Goal: Transaction & Acquisition: Purchase product/service

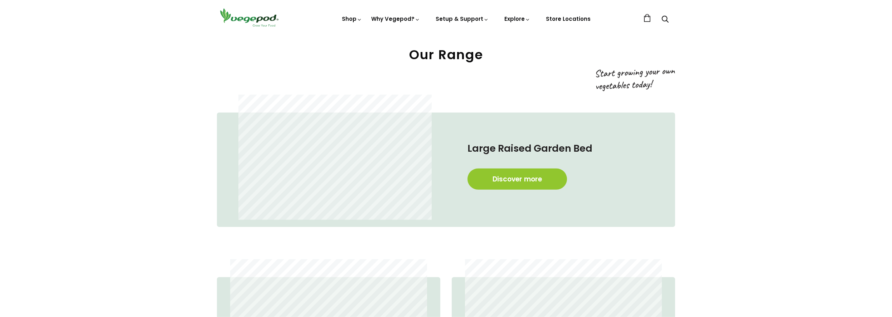
scroll to position [694, 0]
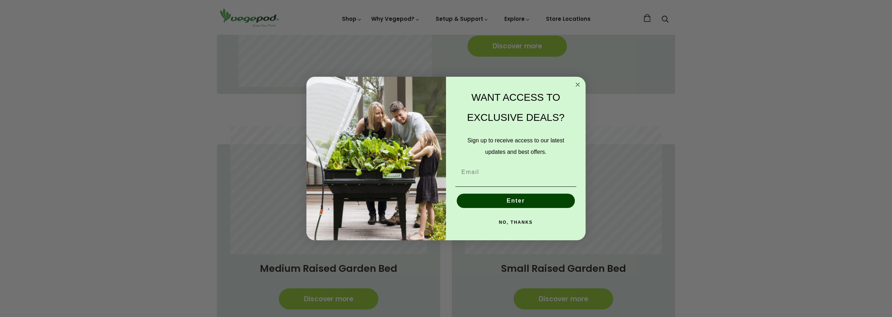
click at [576, 84] on circle "Close dialog" at bounding box center [578, 84] width 8 height 8
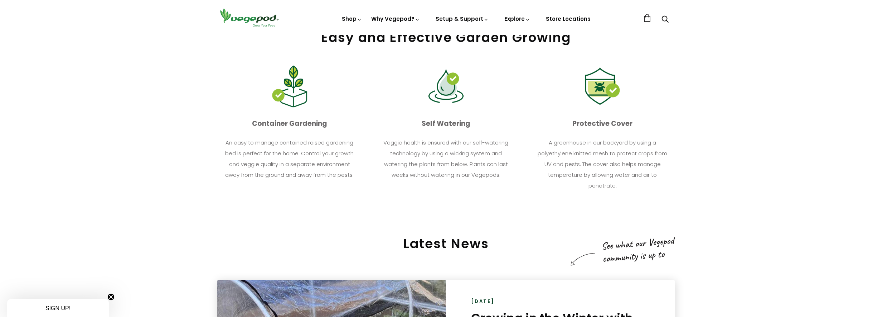
scroll to position [986, 0]
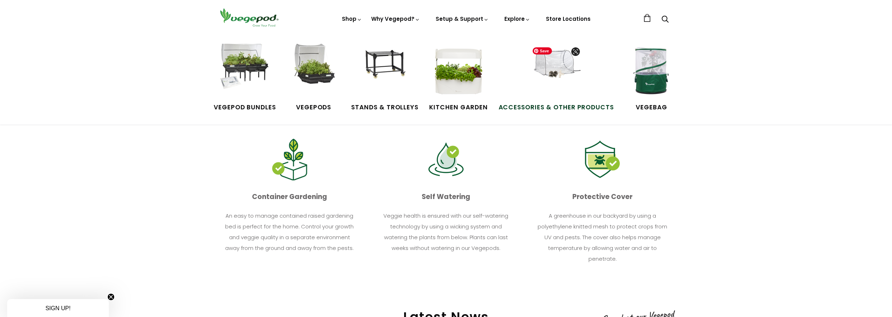
click at [558, 66] on img at bounding box center [557, 71] width 54 height 54
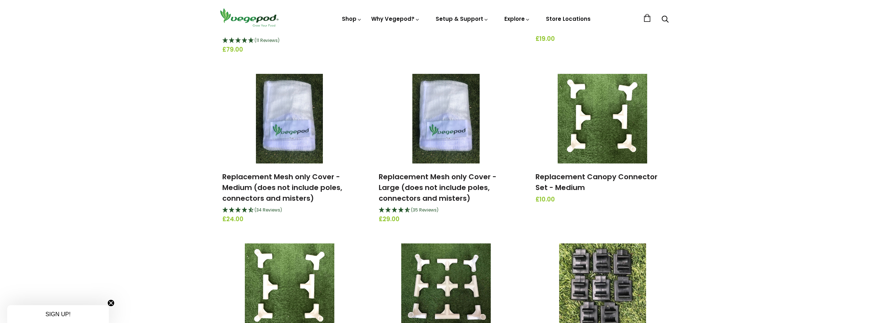
scroll to position [548, 0]
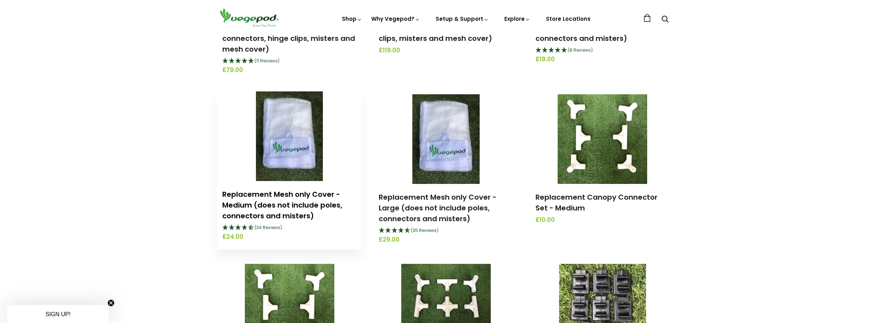
click at [280, 215] on link "Replacement Mesh only Cover - Medium (does not include poles, connectors and mi…" at bounding box center [282, 205] width 120 height 32
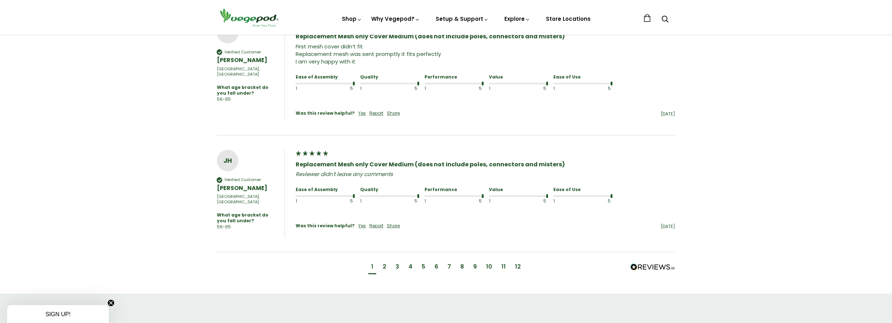
scroll to position [584, 0]
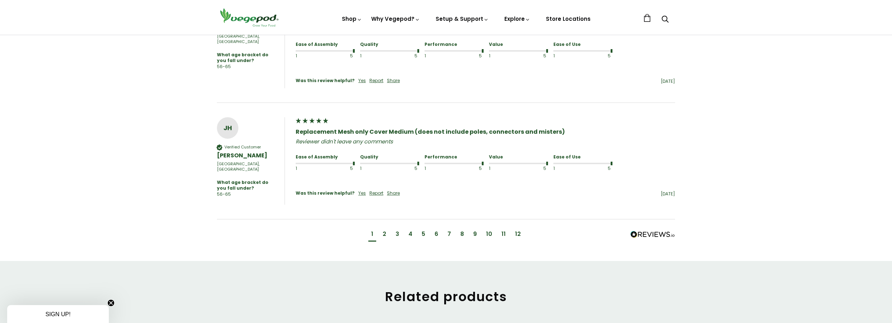
click at [386, 230] on div "2" at bounding box center [385, 234] width 4 height 8
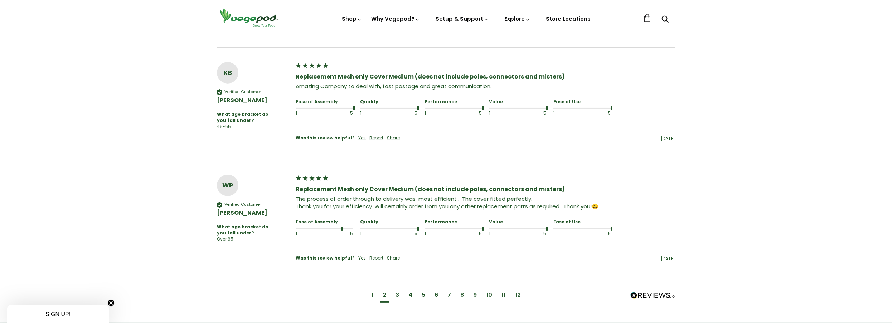
scroll to position [564, 0]
